Goal: Task Accomplishment & Management: Manage account settings

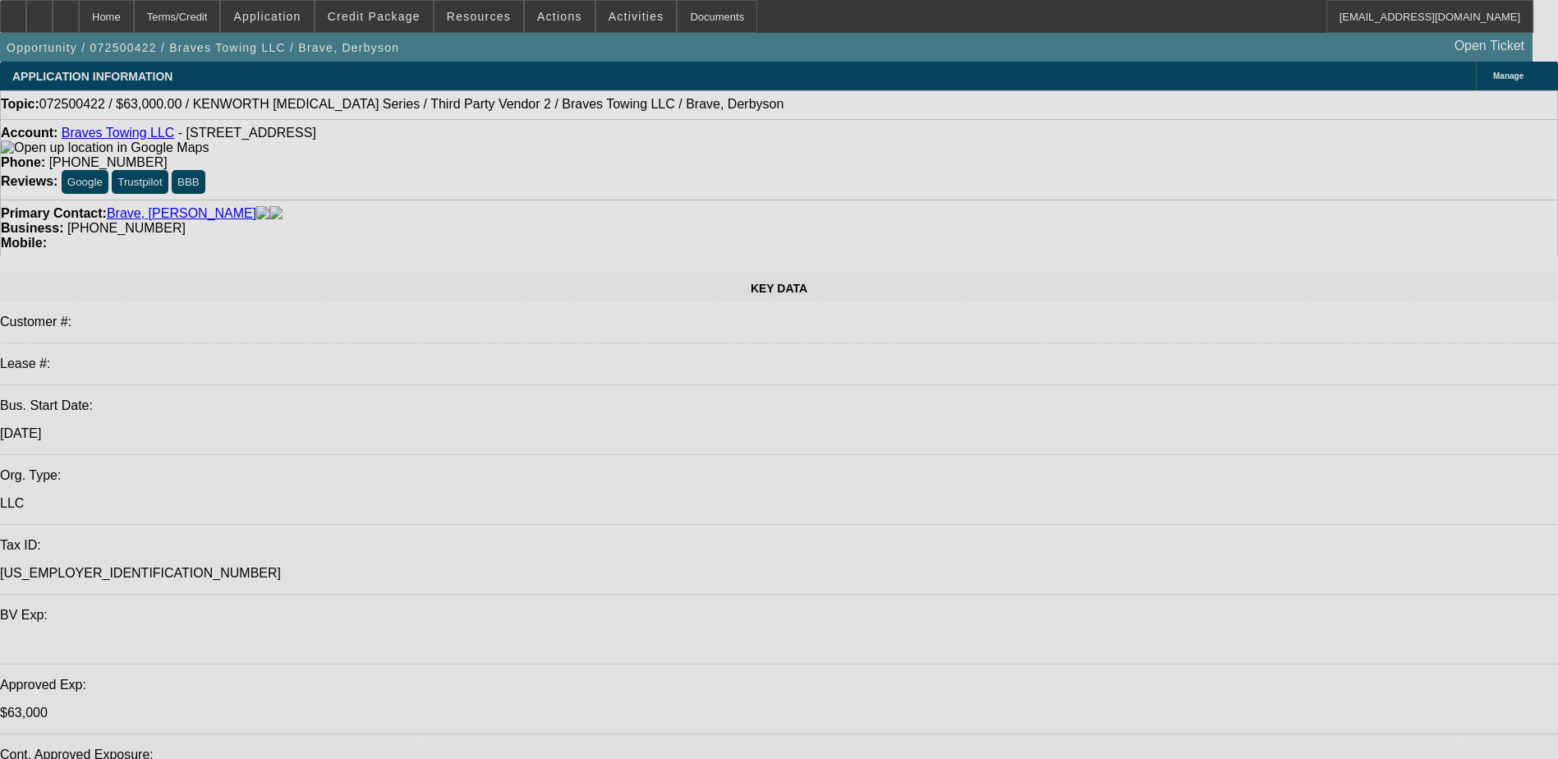
select select "0"
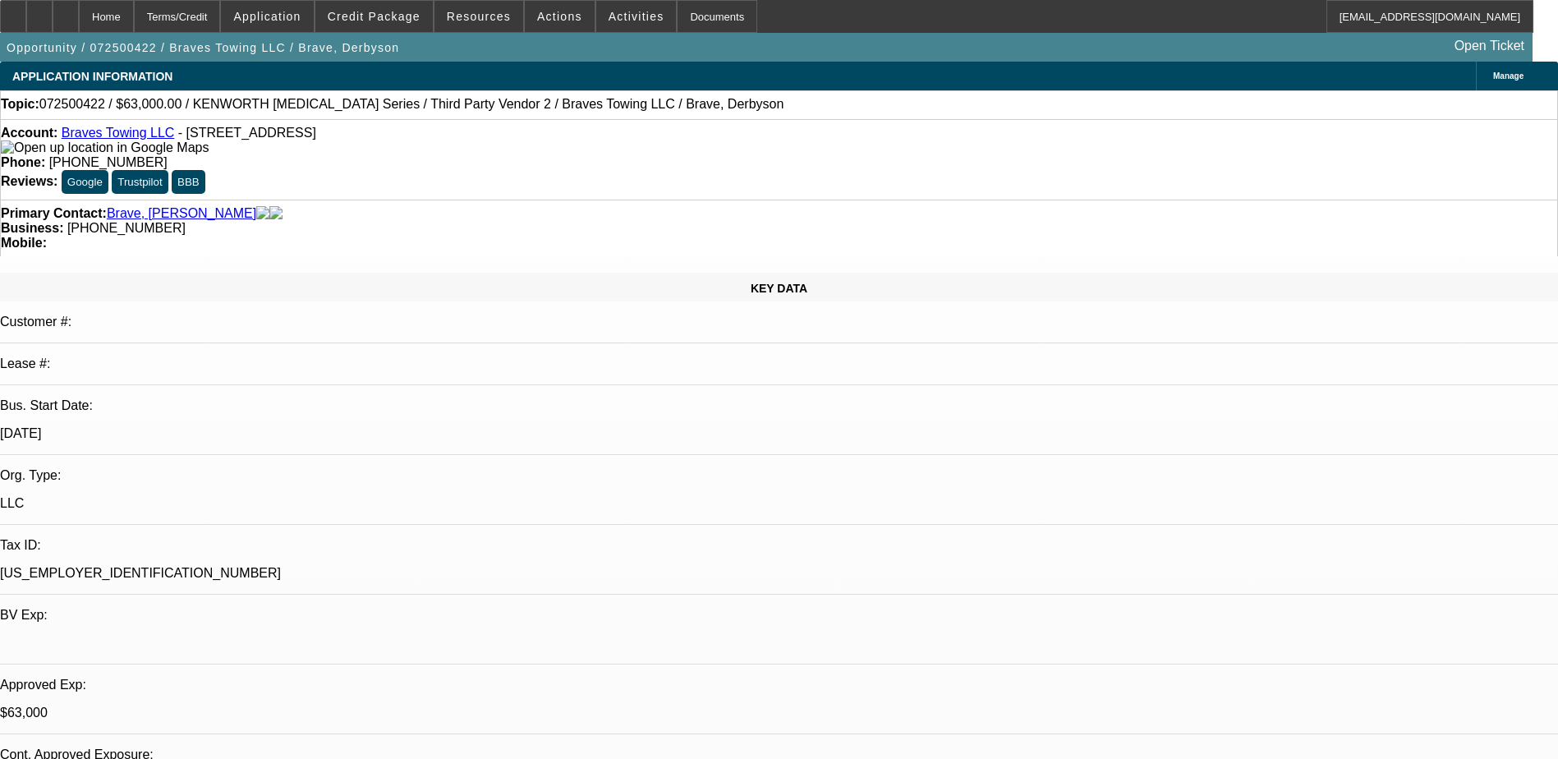
select select "0"
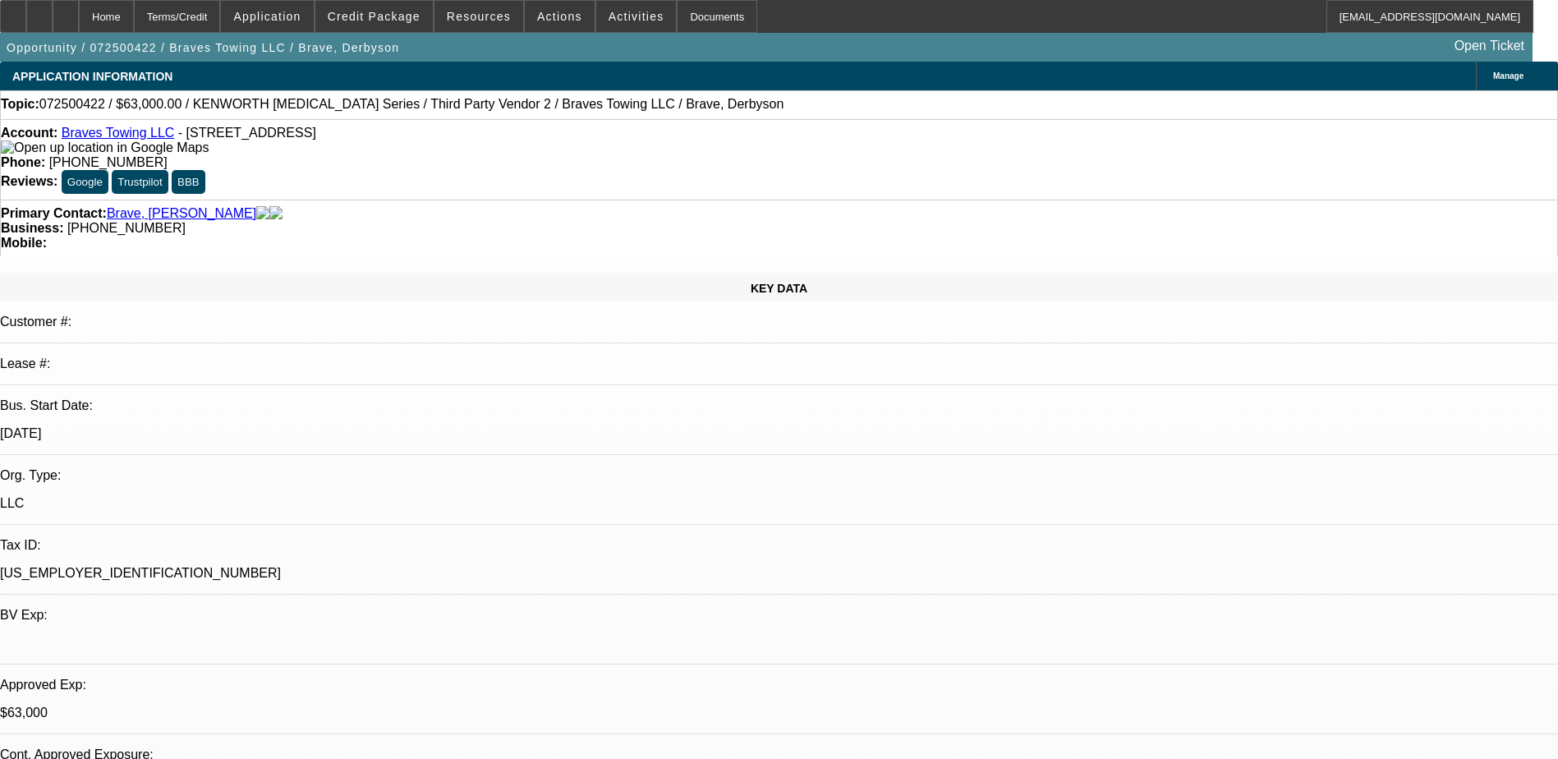
select select "0.1"
select select "2"
select select "0.1"
select select "2"
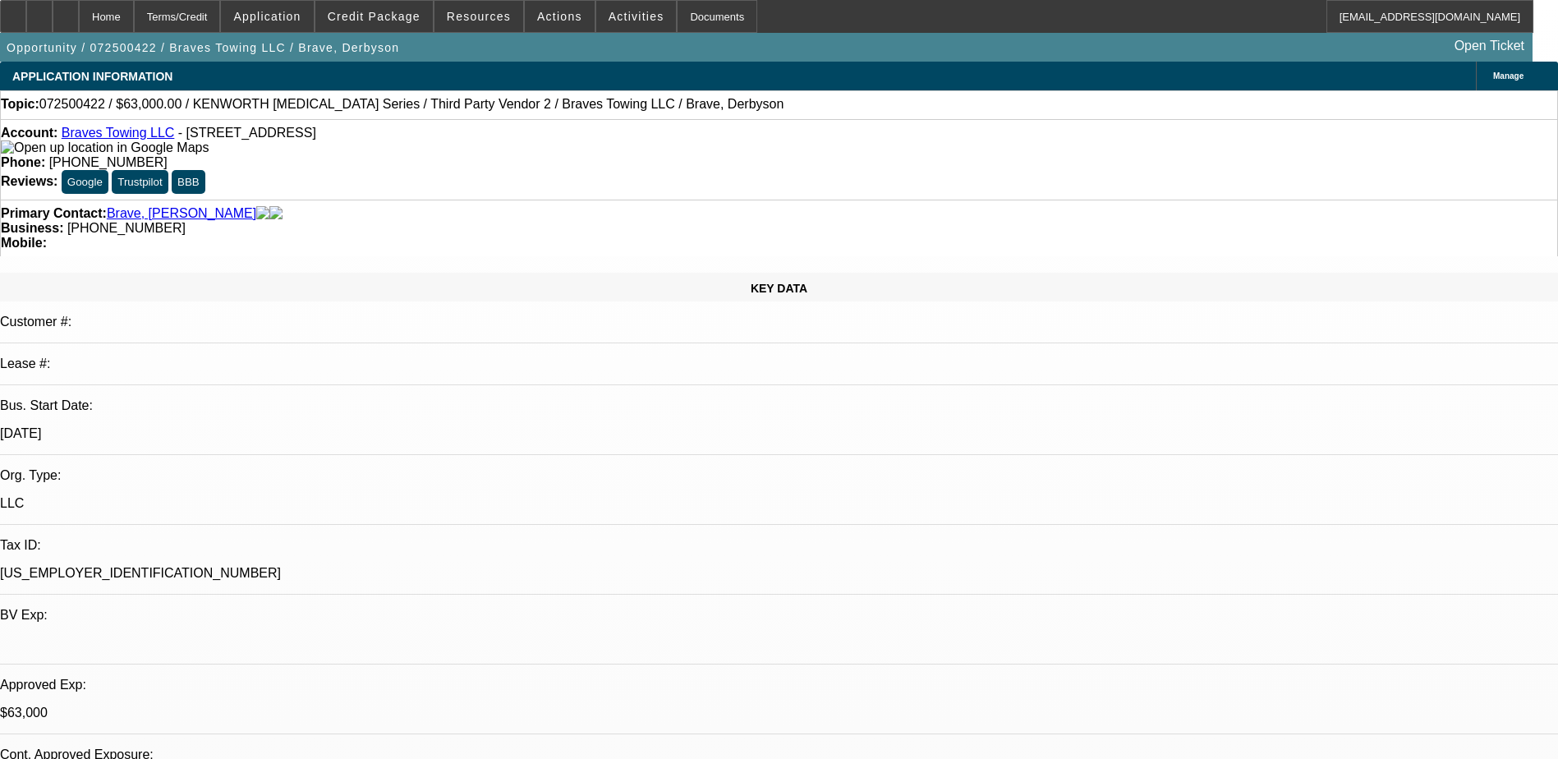
select select "0.1"
select select "1"
select select "6"
select select "1"
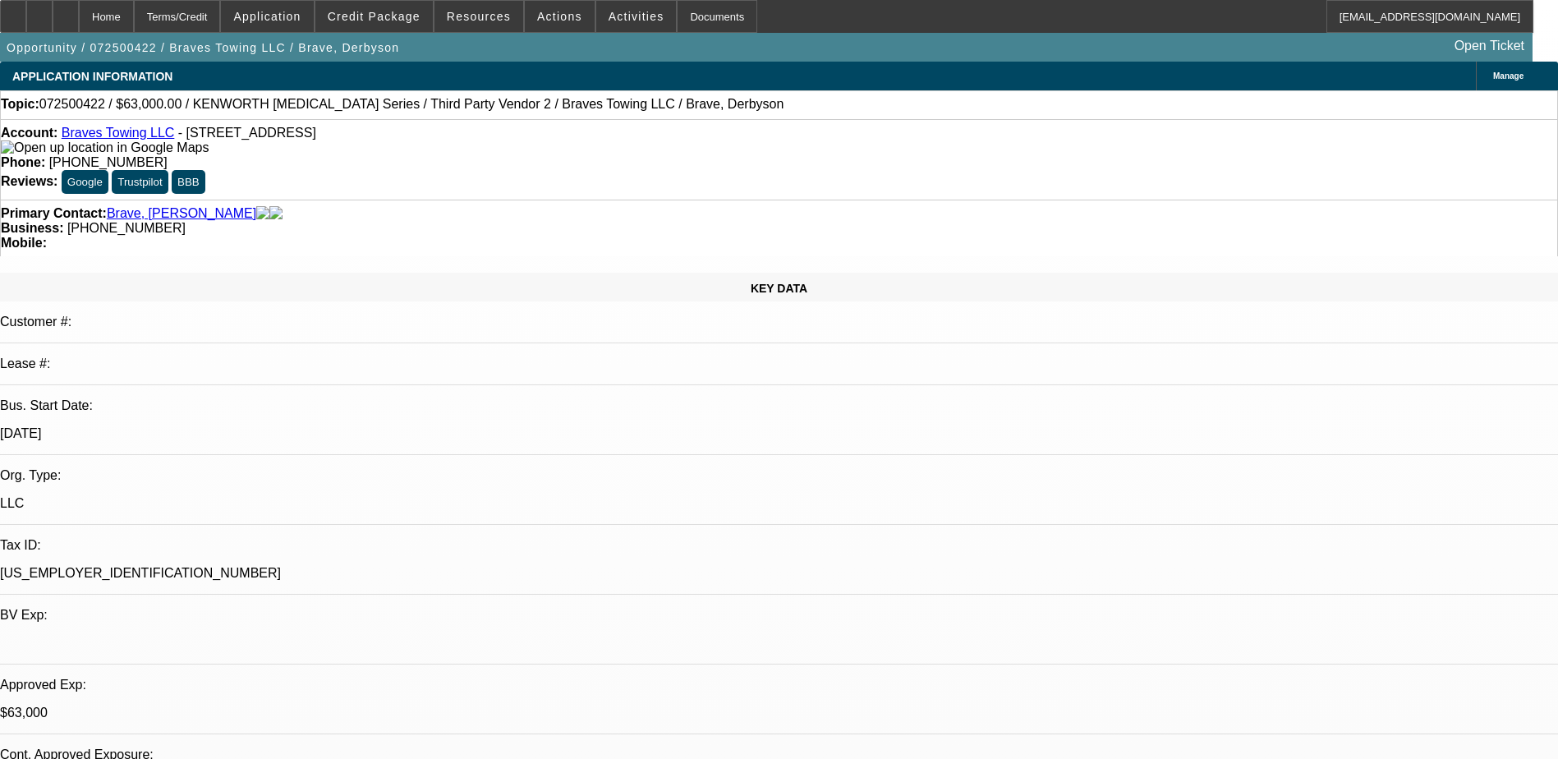
select select "1"
select select "6"
select select "1"
select select "2"
select select "4"
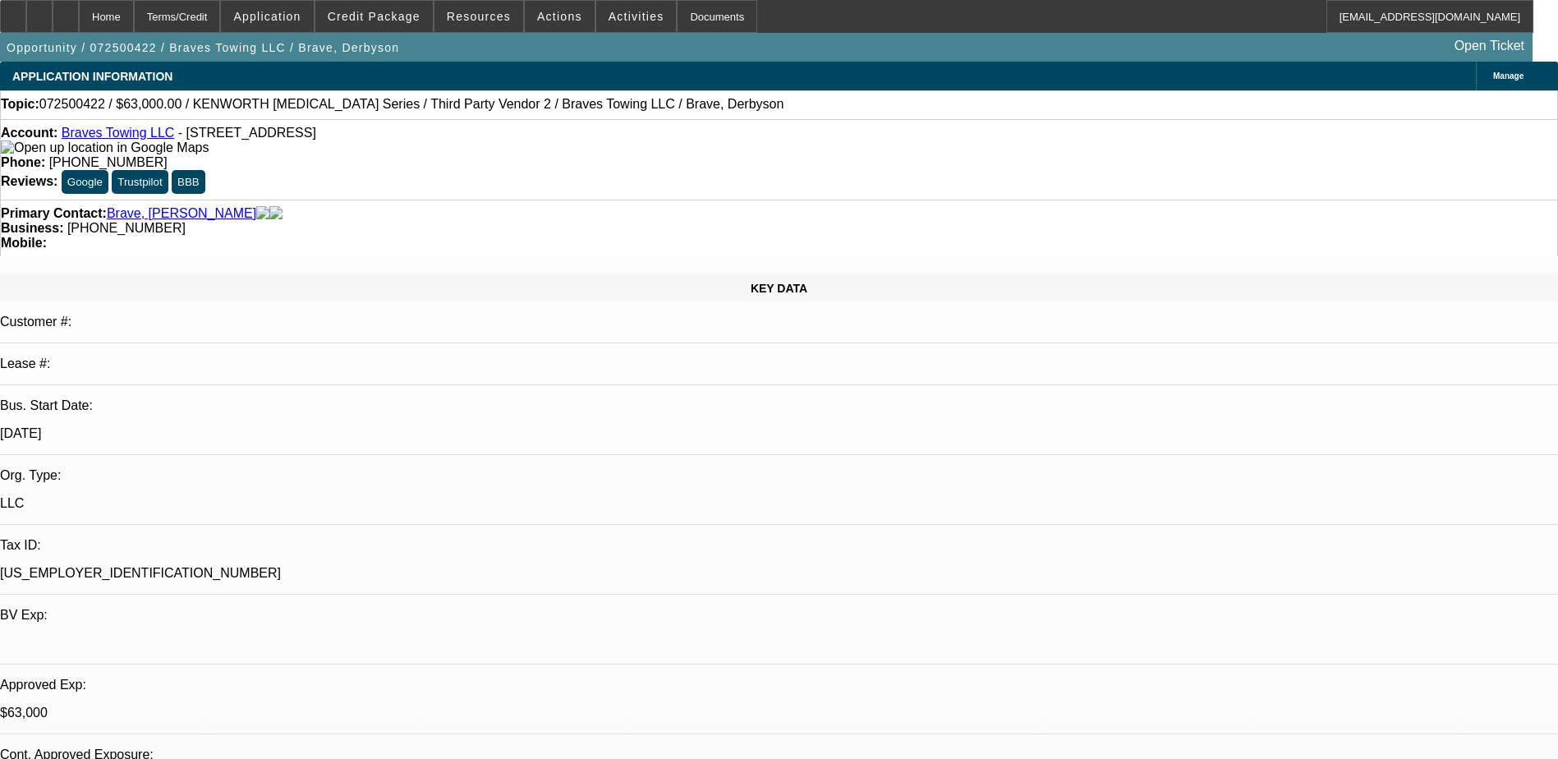
select select "1"
select select "2"
select select "4"
drag, startPoint x: 671, startPoint y: 182, endPoint x: 586, endPoint y: 187, distance: 84.7
click at [586, 221] on div "Business: (774) 712-6610" at bounding box center [779, 228] width 1556 height 15
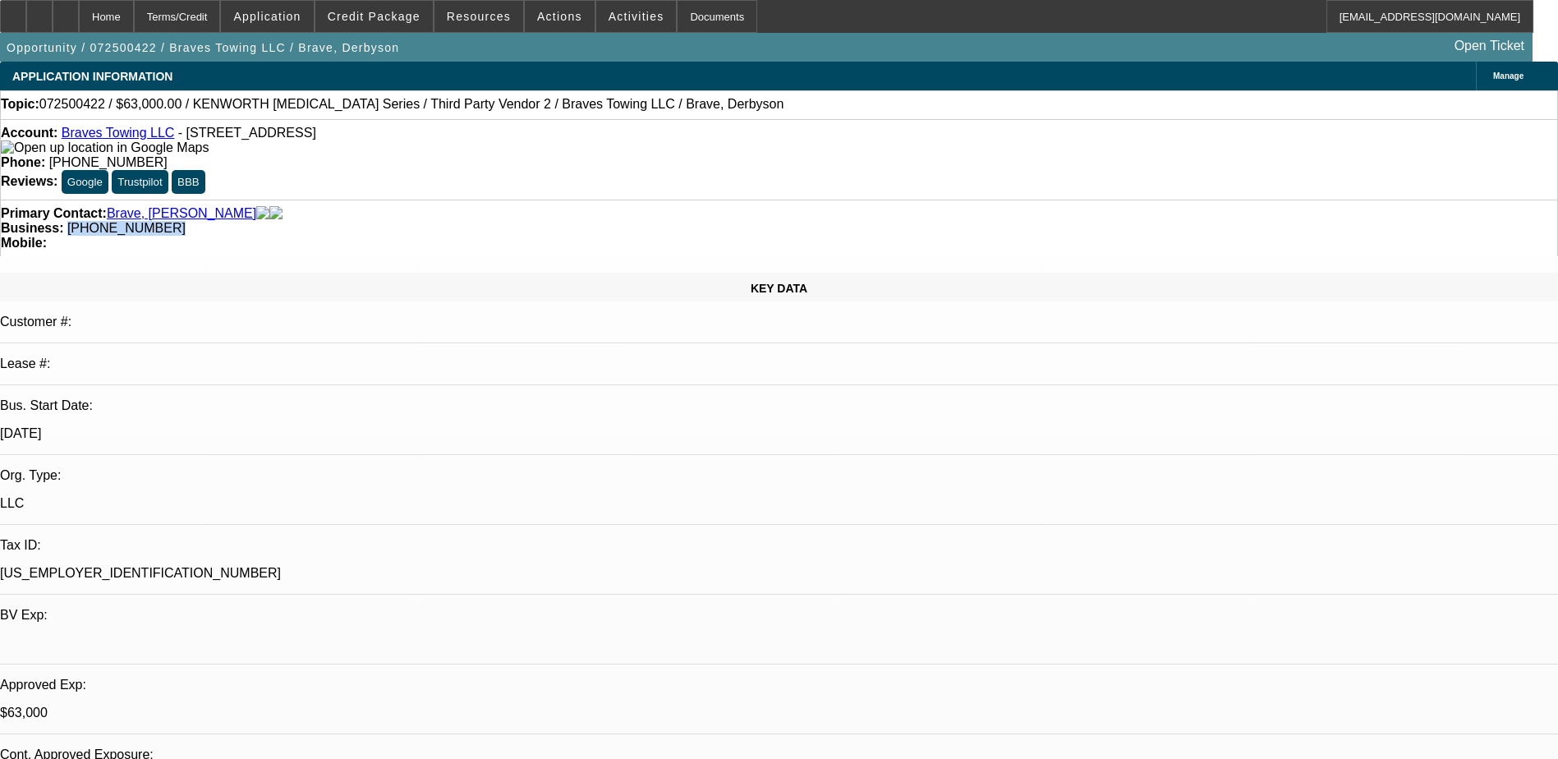
drag, startPoint x: 586, startPoint y: 187, endPoint x: 598, endPoint y: 185, distance: 11.8
copy span "(774) 712-6610"
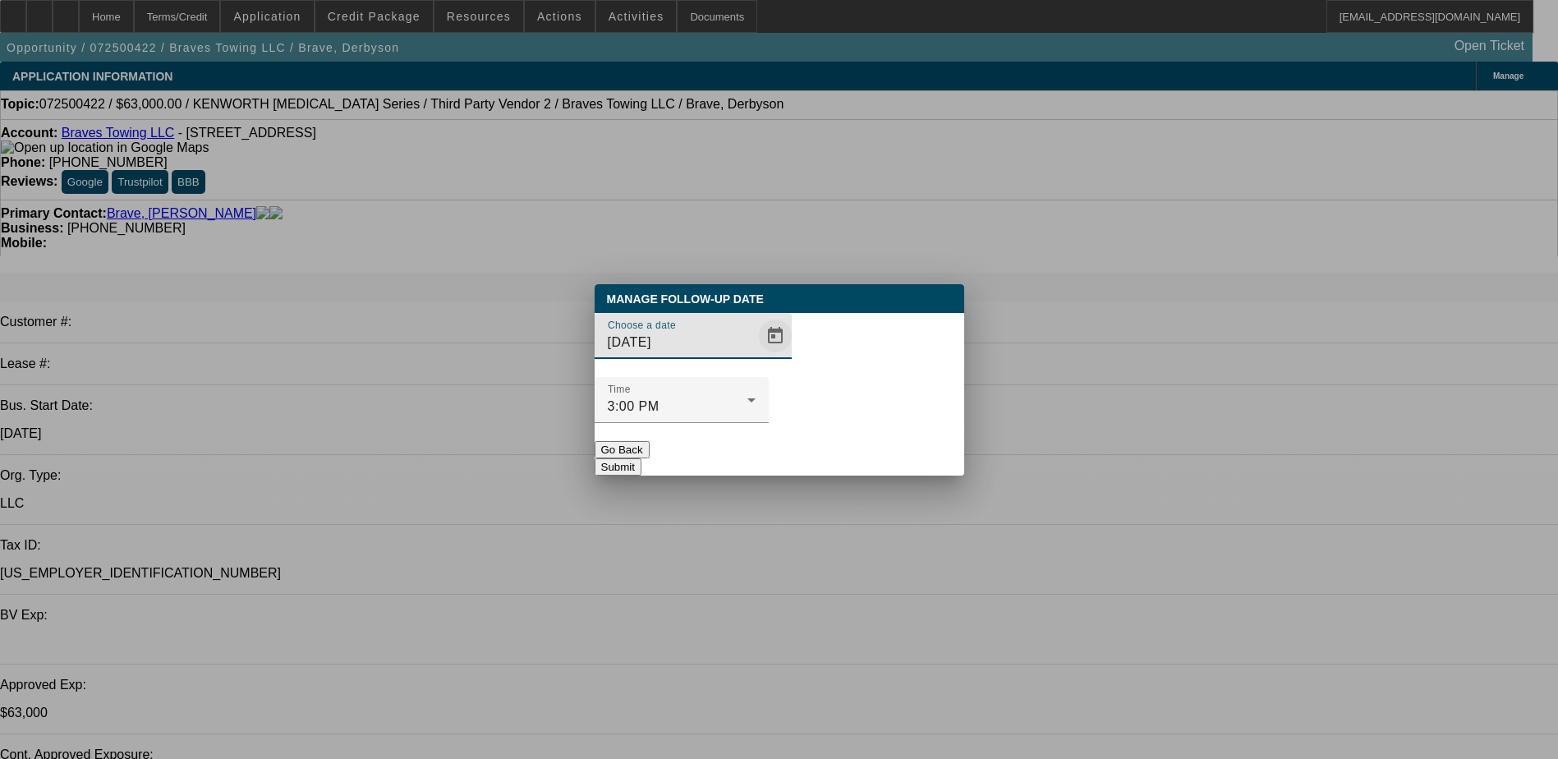
click at [756, 356] on span "Open calendar" at bounding box center [775, 335] width 39 height 39
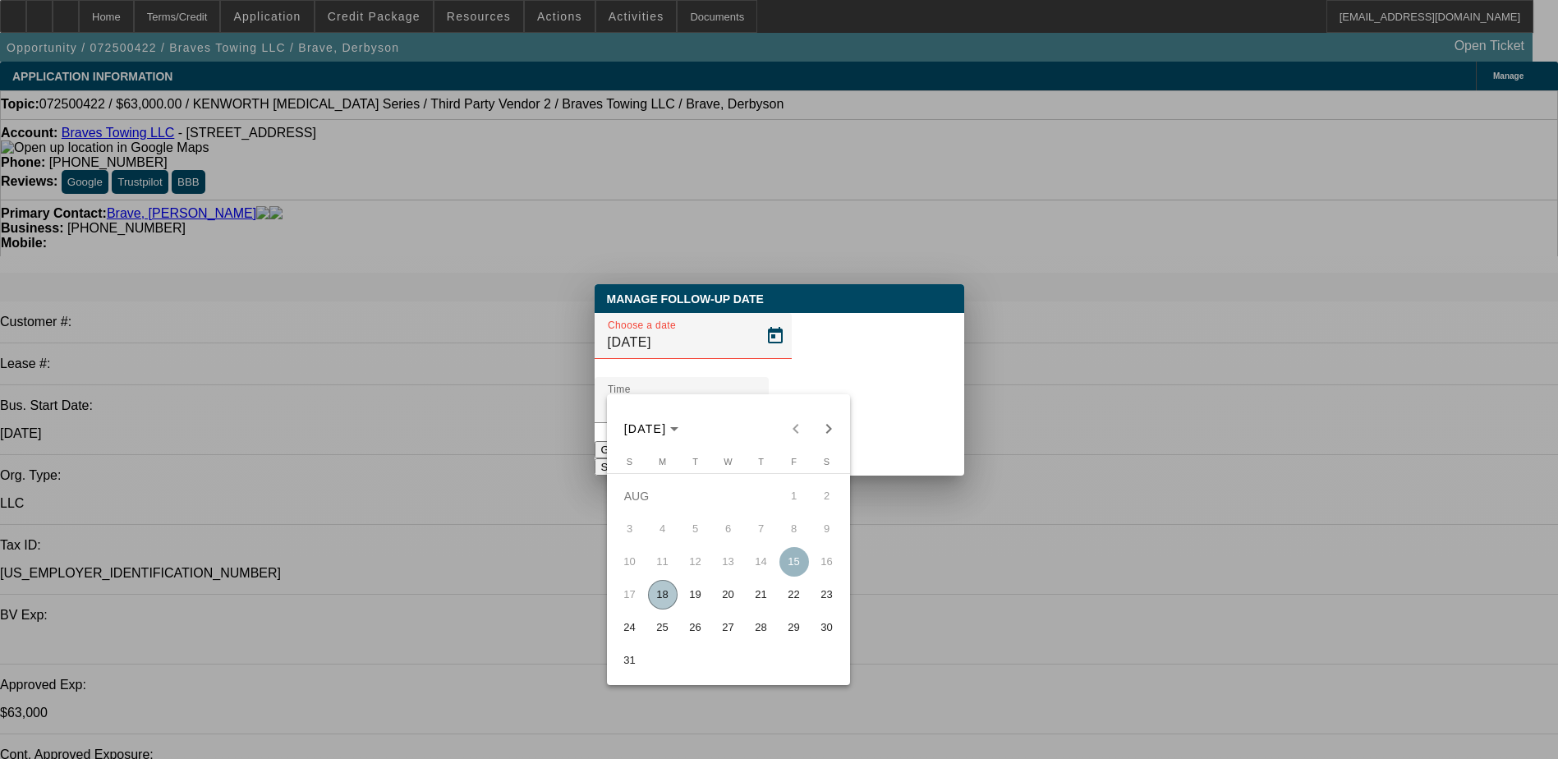
click at [701, 593] on span "19" at bounding box center [696, 595] width 30 height 30
type input "8/19/2025"
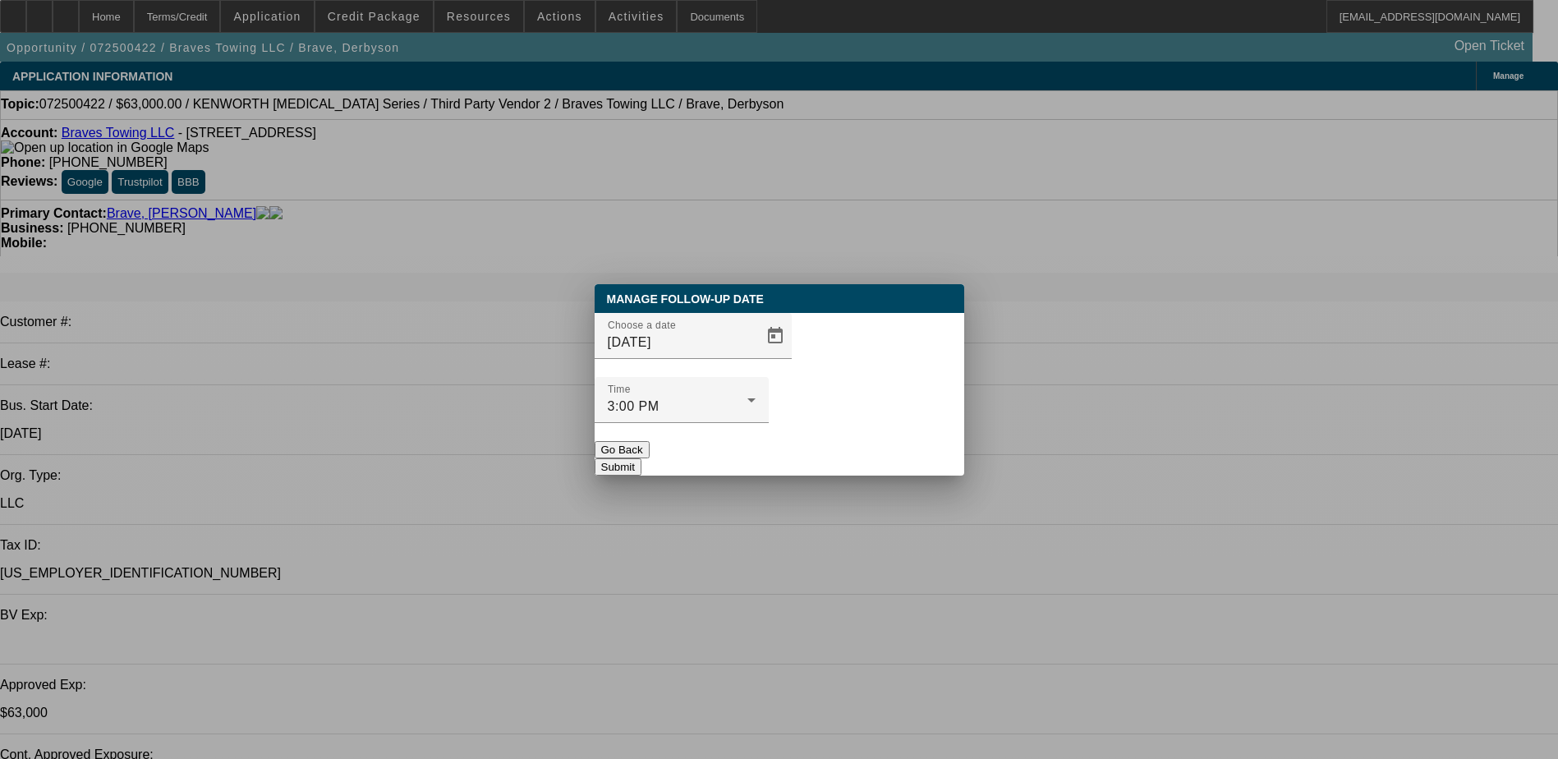
click at [641, 458] on button "Submit" at bounding box center [618, 466] width 47 height 17
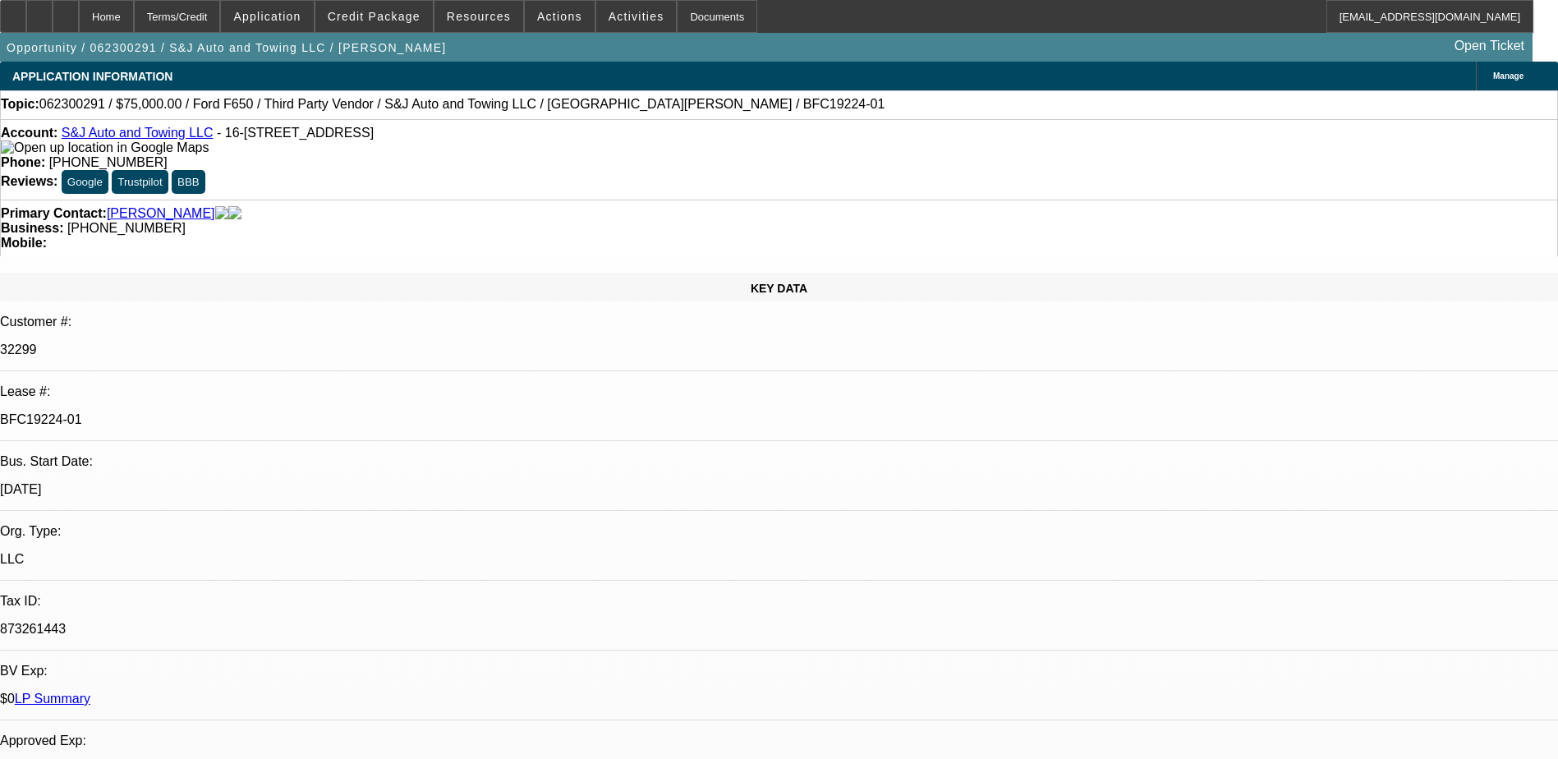
select select "0"
select select "2"
select select "0"
select select "2"
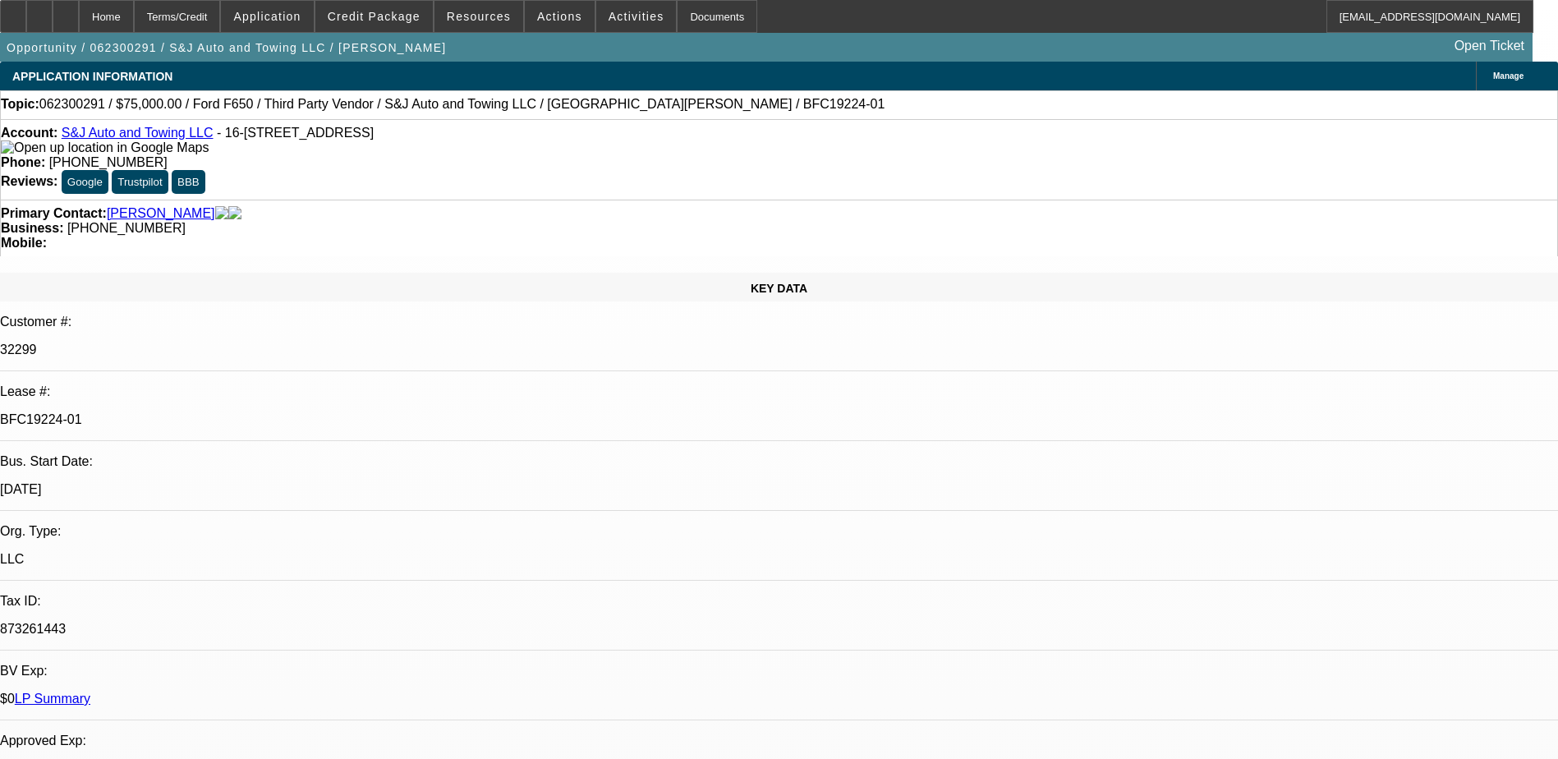
select select "0.1"
select select "0.15"
select select "2"
select select "0.1"
select select "0.15"
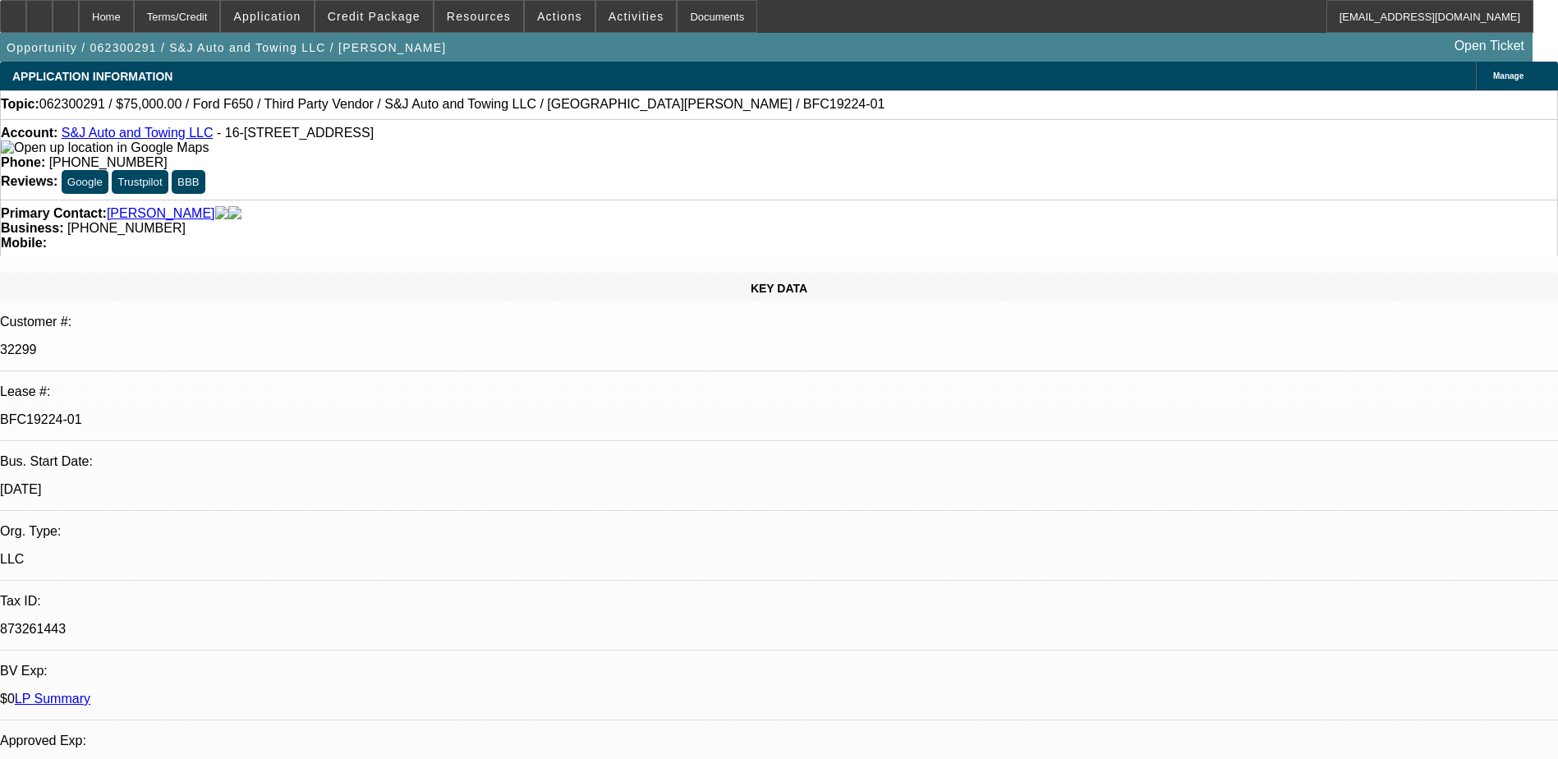
select select "2"
select select "0.1"
select select "1"
select select "2"
select select "6"
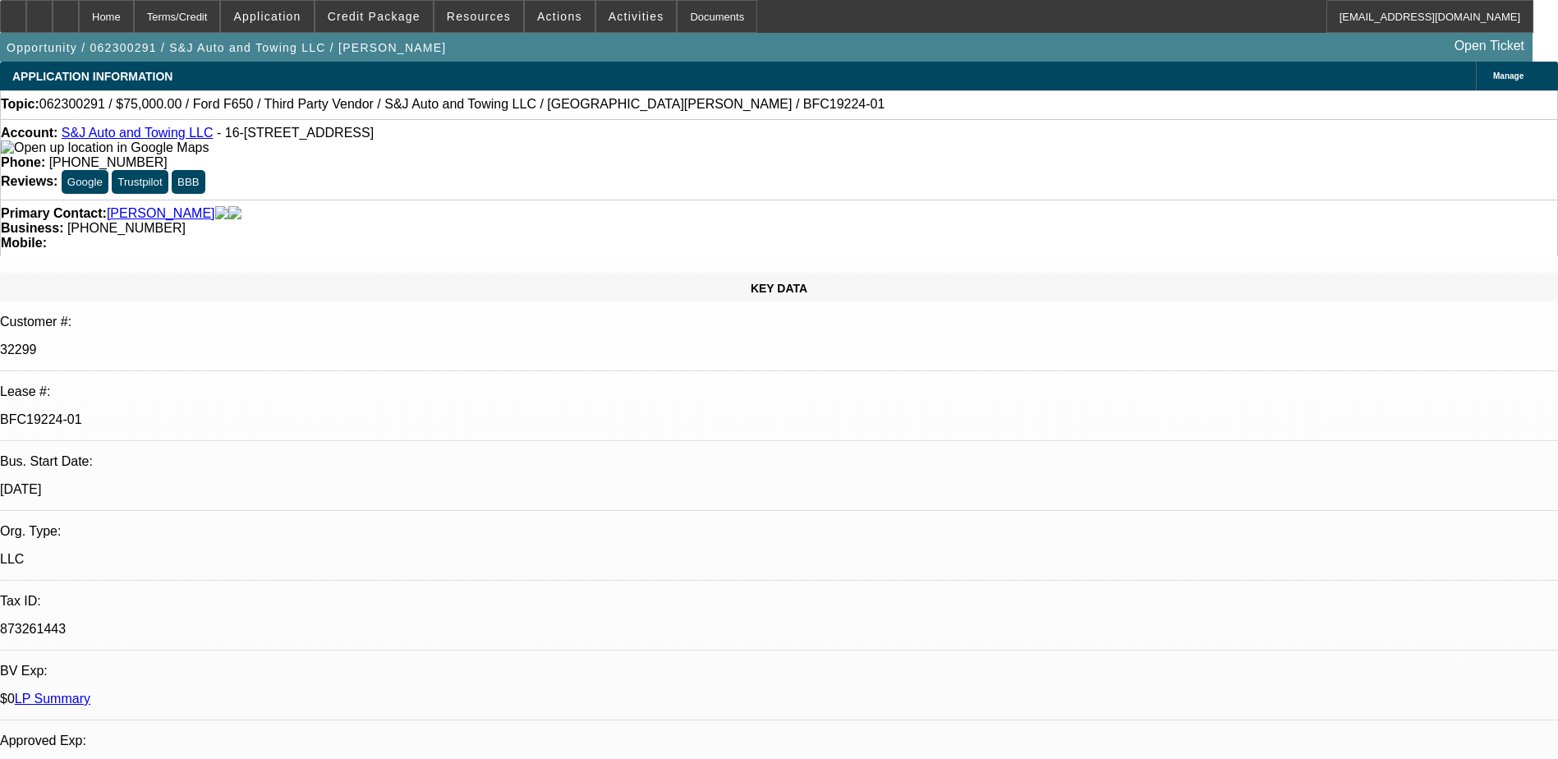
select select "1"
select select "2"
select select "4"
select select "1"
select select "2"
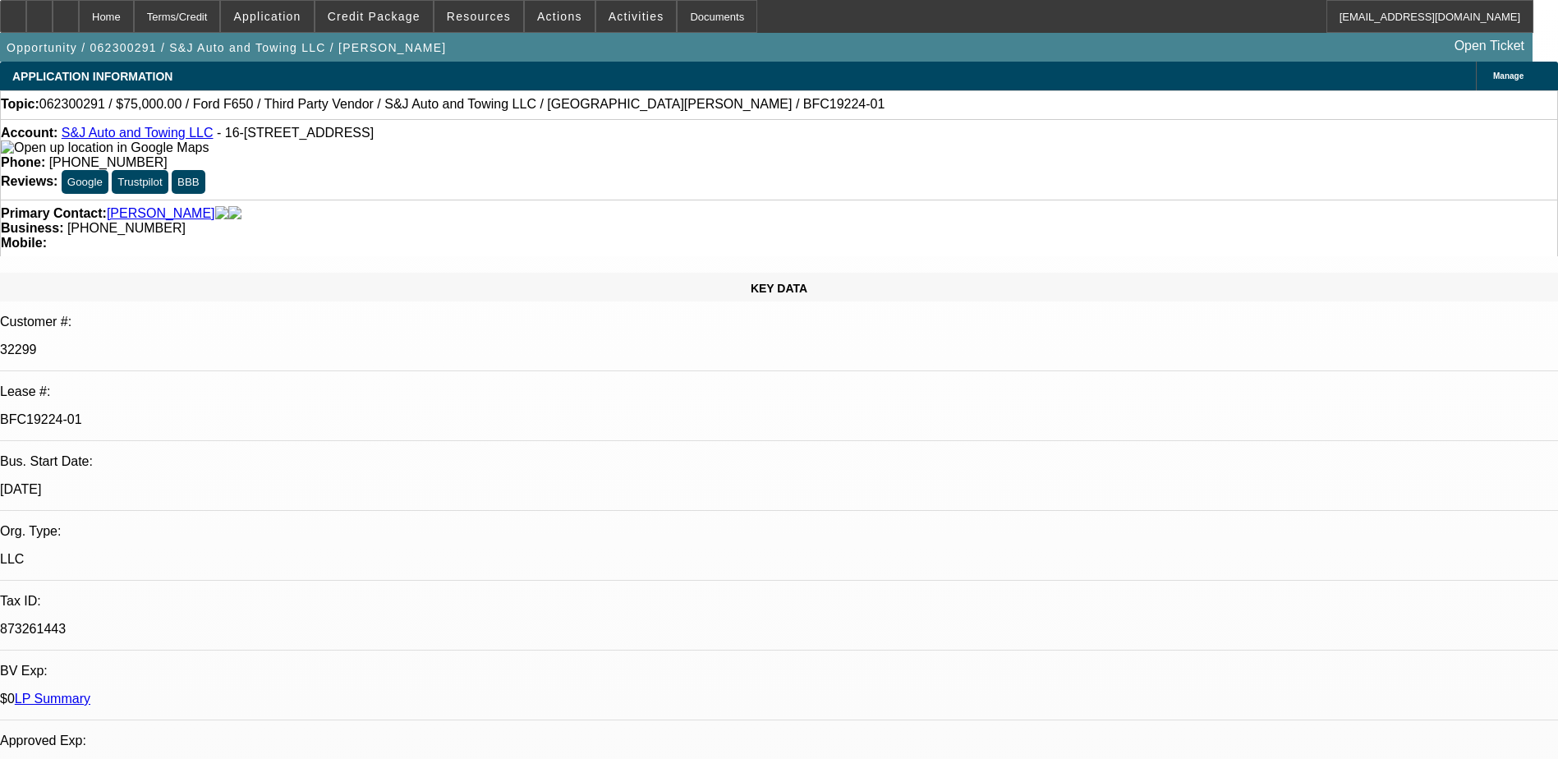
select select "4"
select select "1"
select select "2"
select select "4"
click at [228, 412] on p "BFC19224-01" at bounding box center [779, 419] width 1558 height 15
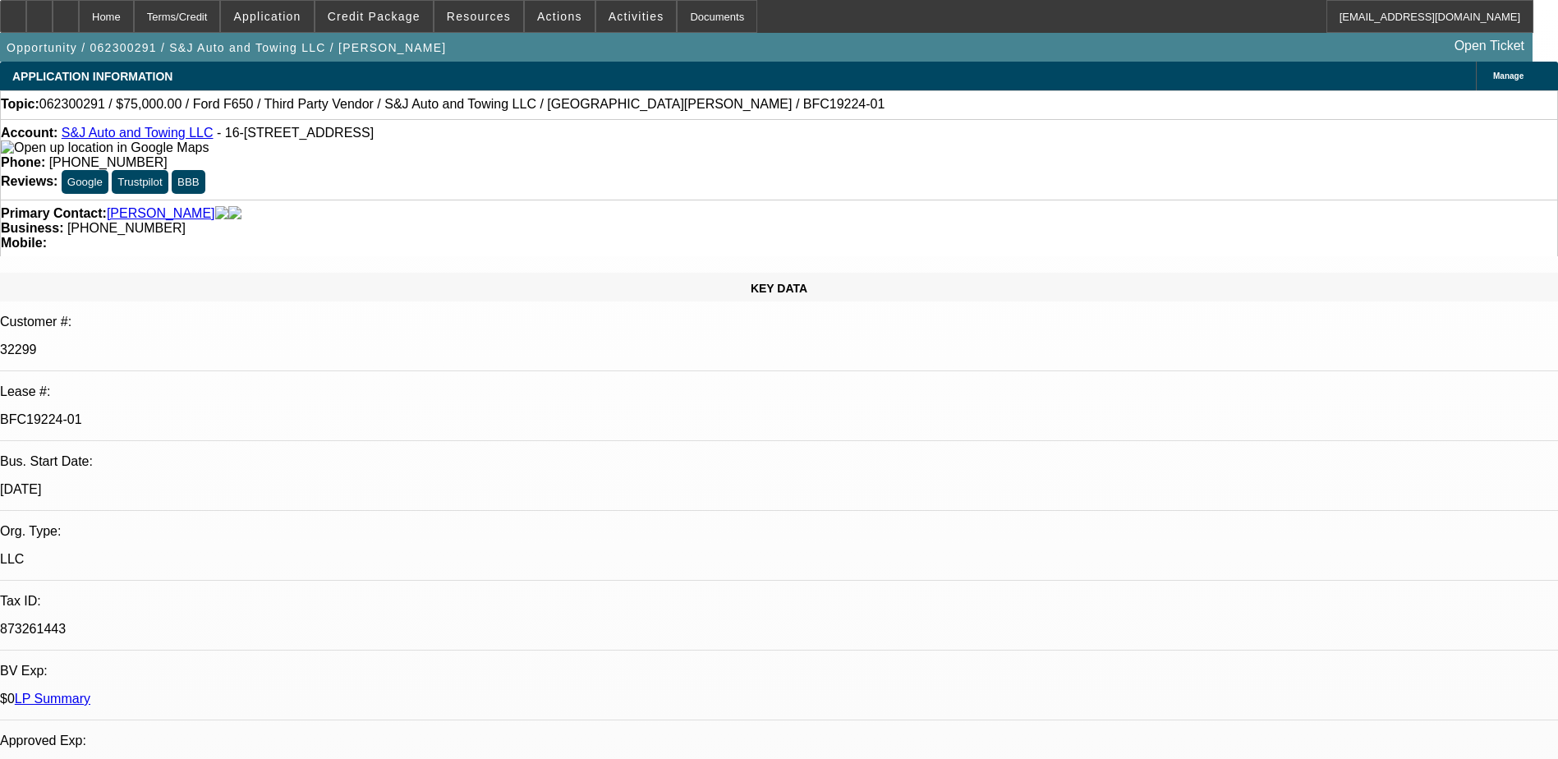
click at [228, 412] on p "BFC19224-01" at bounding box center [779, 419] width 1558 height 15
copy div "BFC19224-01"
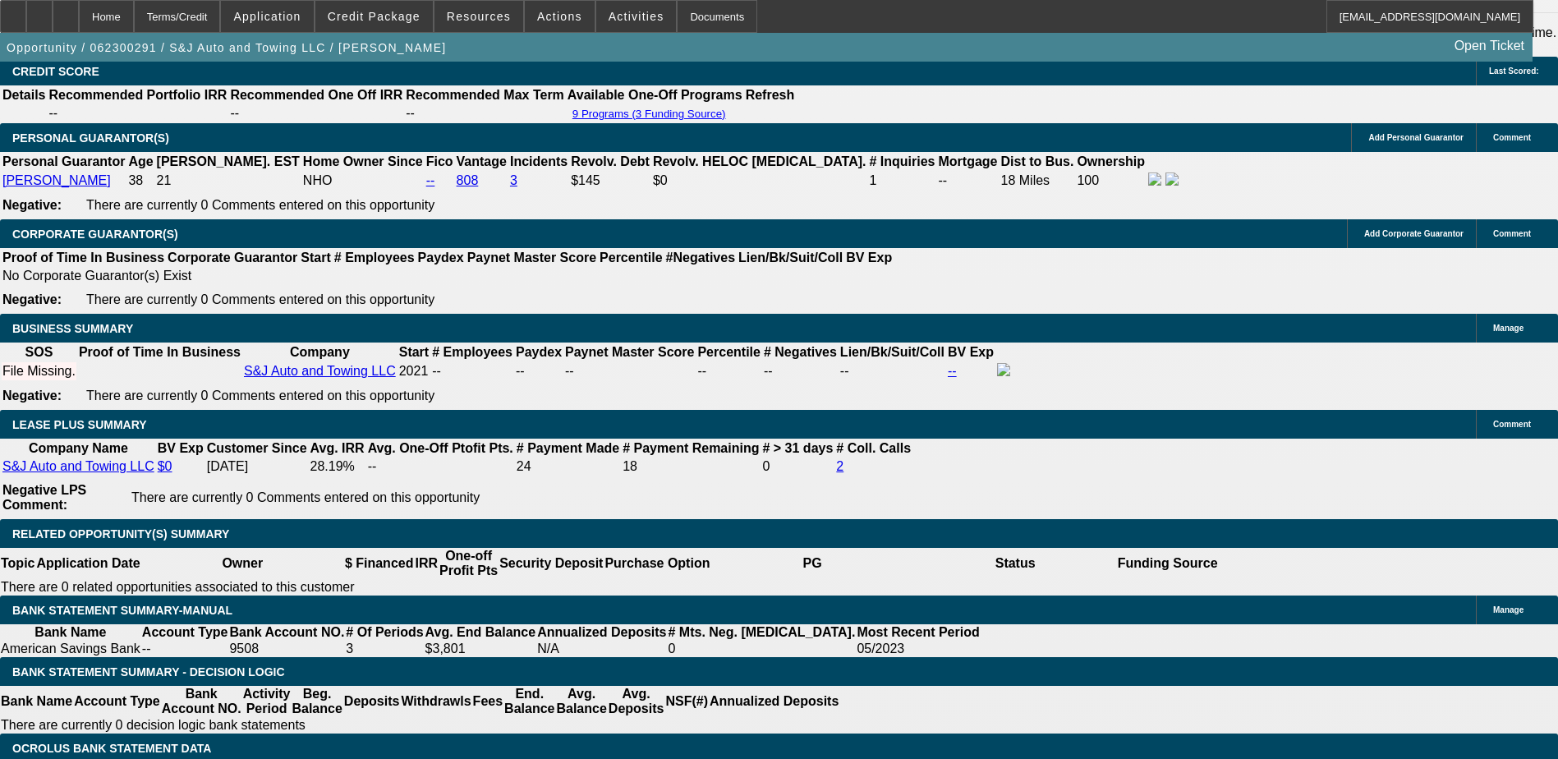
scroll to position [2464, 0]
